Goal: Task Accomplishment & Management: Manage account settings

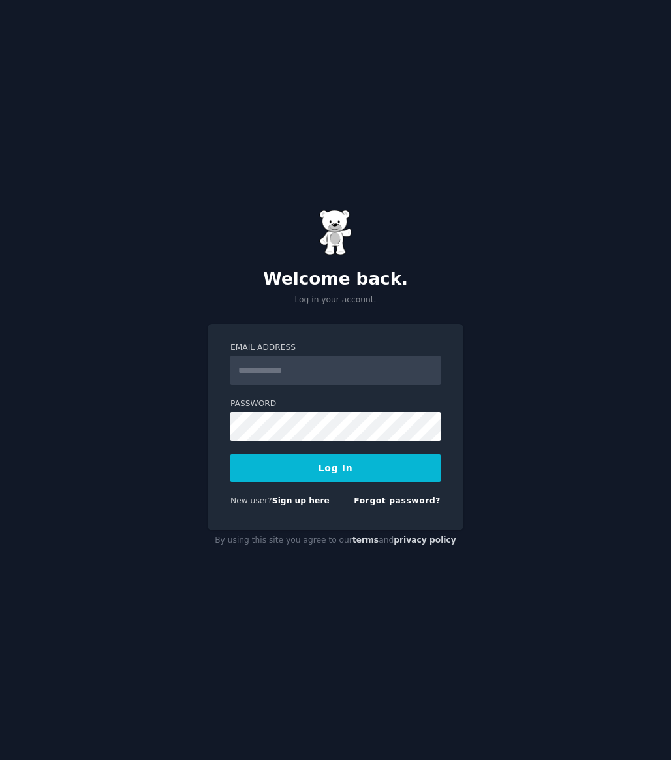
click at [0, 759] on com-1password-button at bounding box center [0, 760] width 0 height 0
type input "**********"
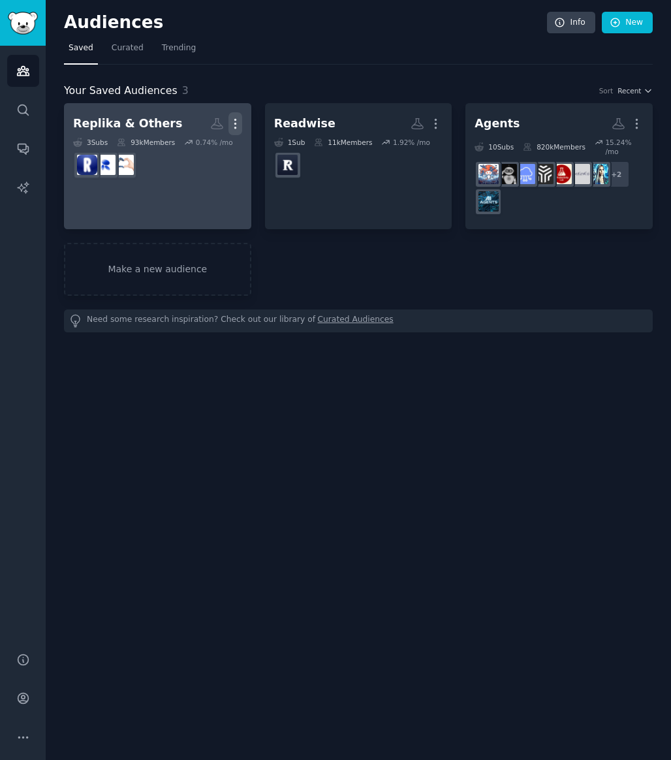
click at [232, 127] on icon "button" at bounding box center [235, 124] width 14 height 14
click at [206, 151] on p "Delete" at bounding box center [200, 151] width 30 height 14
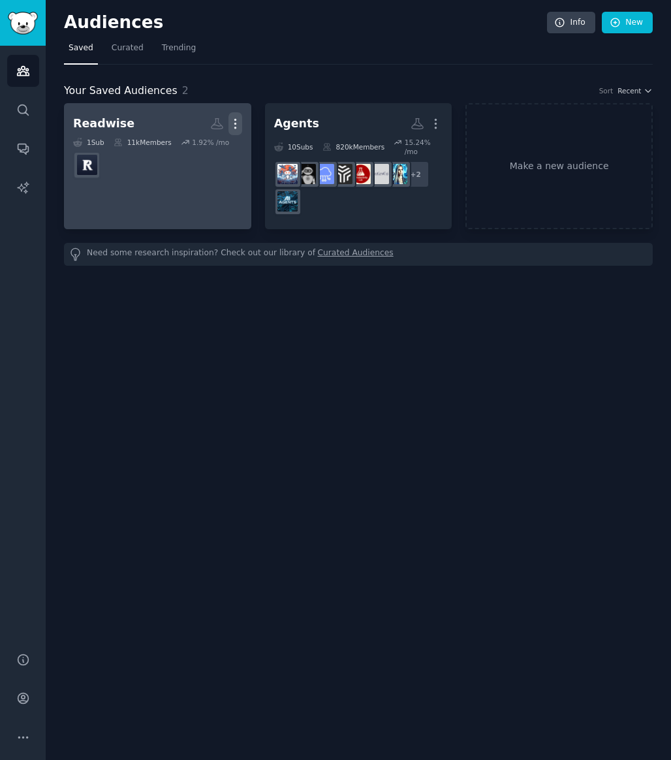
click at [235, 122] on icon "button" at bounding box center [234, 123] width 1 height 9
click at [203, 153] on p "Delete" at bounding box center [200, 151] width 30 height 14
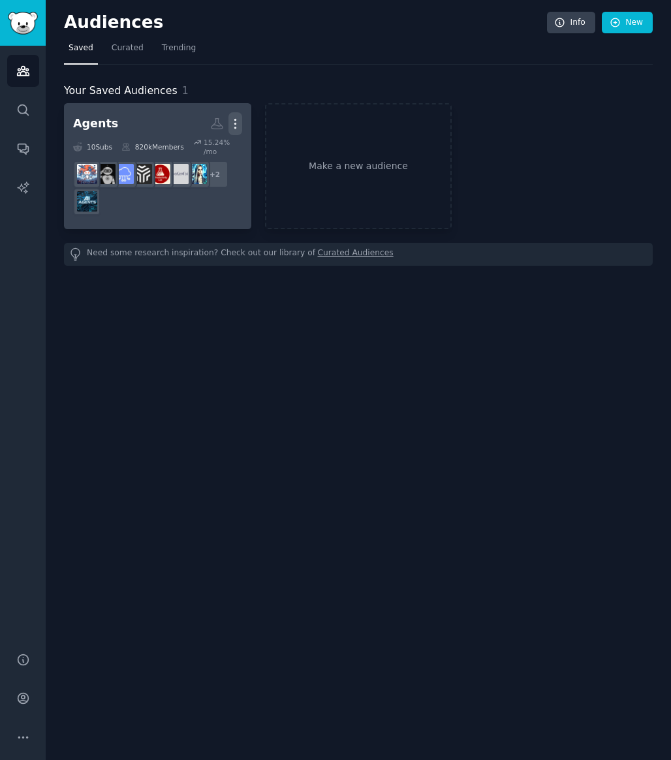
click at [234, 120] on icon "button" at bounding box center [234, 123] width 1 height 9
click at [191, 155] on p "Delete" at bounding box center [200, 151] width 30 height 14
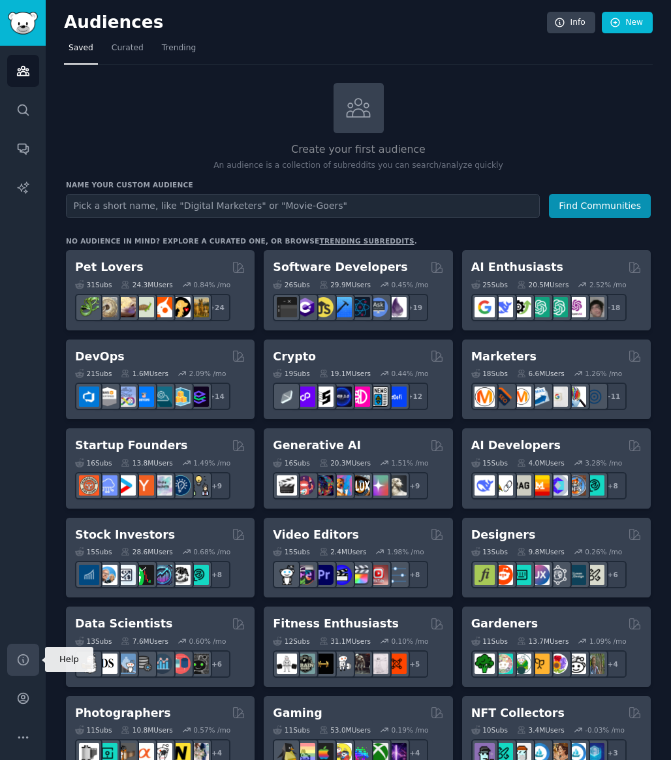
click at [30, 650] on link "Help" at bounding box center [23, 659] width 32 height 32
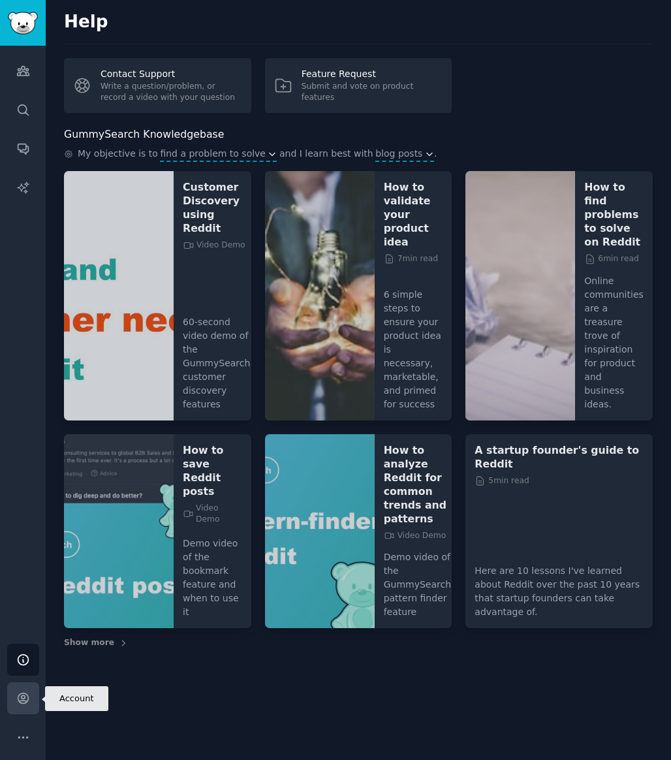
click at [27, 690] on link "Account" at bounding box center [23, 698] width 32 height 32
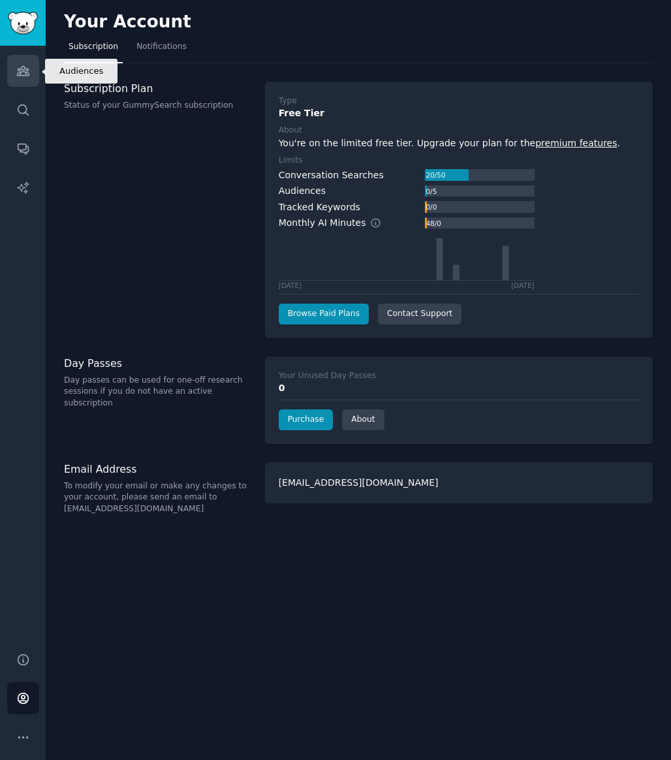
click at [23, 70] on icon "Sidebar" at bounding box center [23, 71] width 12 height 9
